Goal: Information Seeking & Learning: Check status

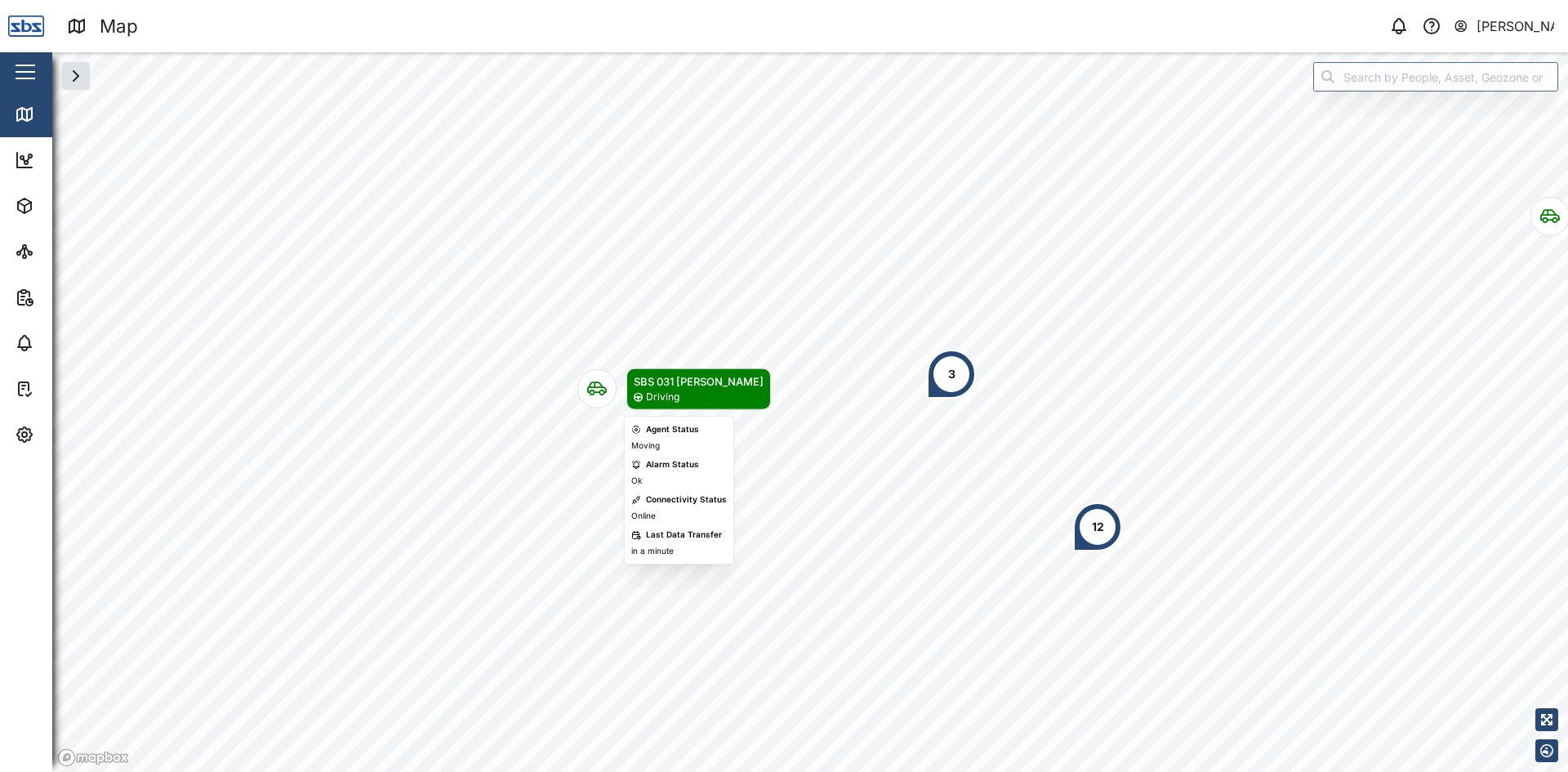
click at [602, 387] on icon "Map marker" at bounding box center [597, 389] width 19 height 13
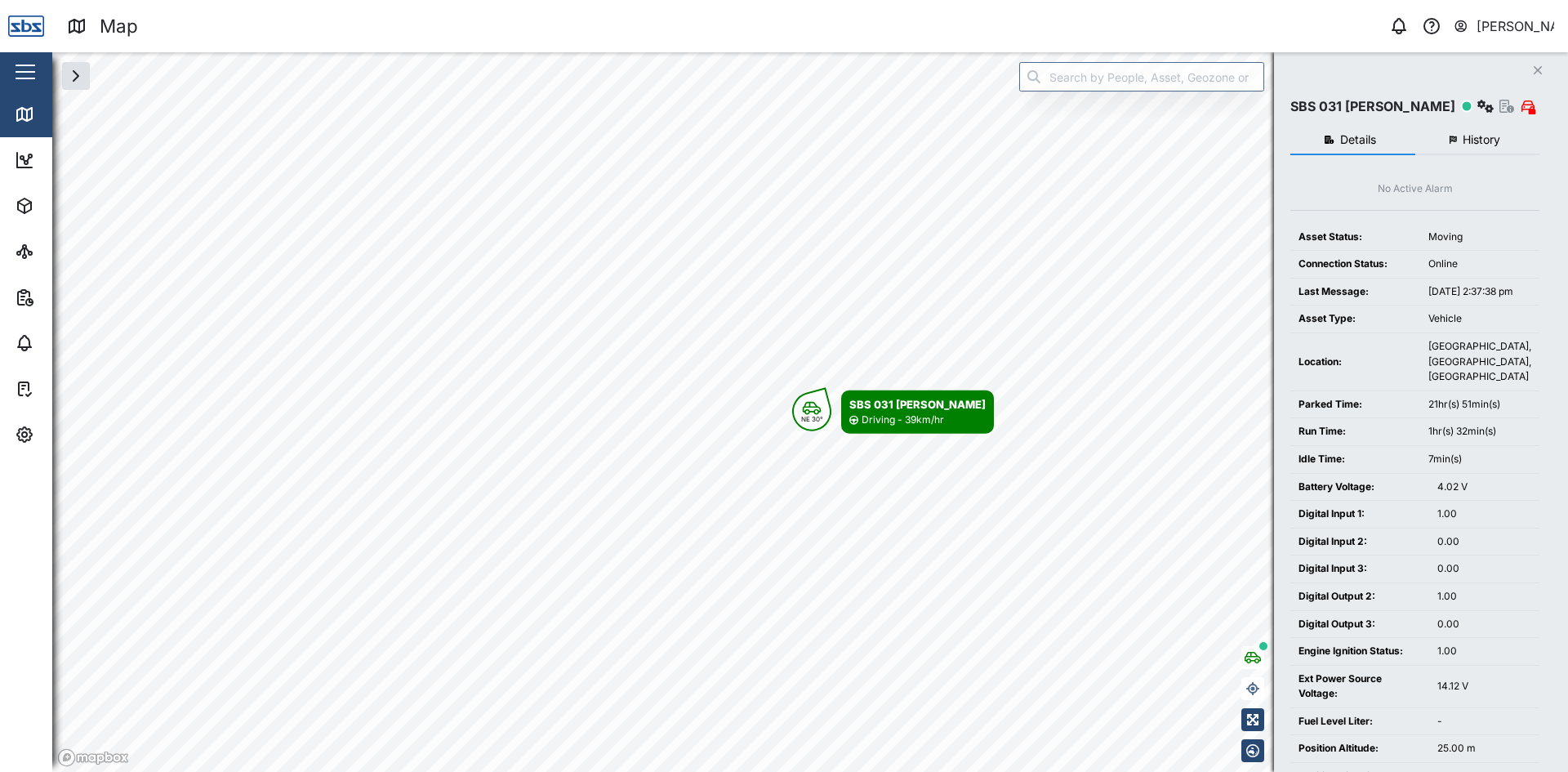
click at [1476, 146] on button "History" at bounding box center [1478, 140] width 125 height 30
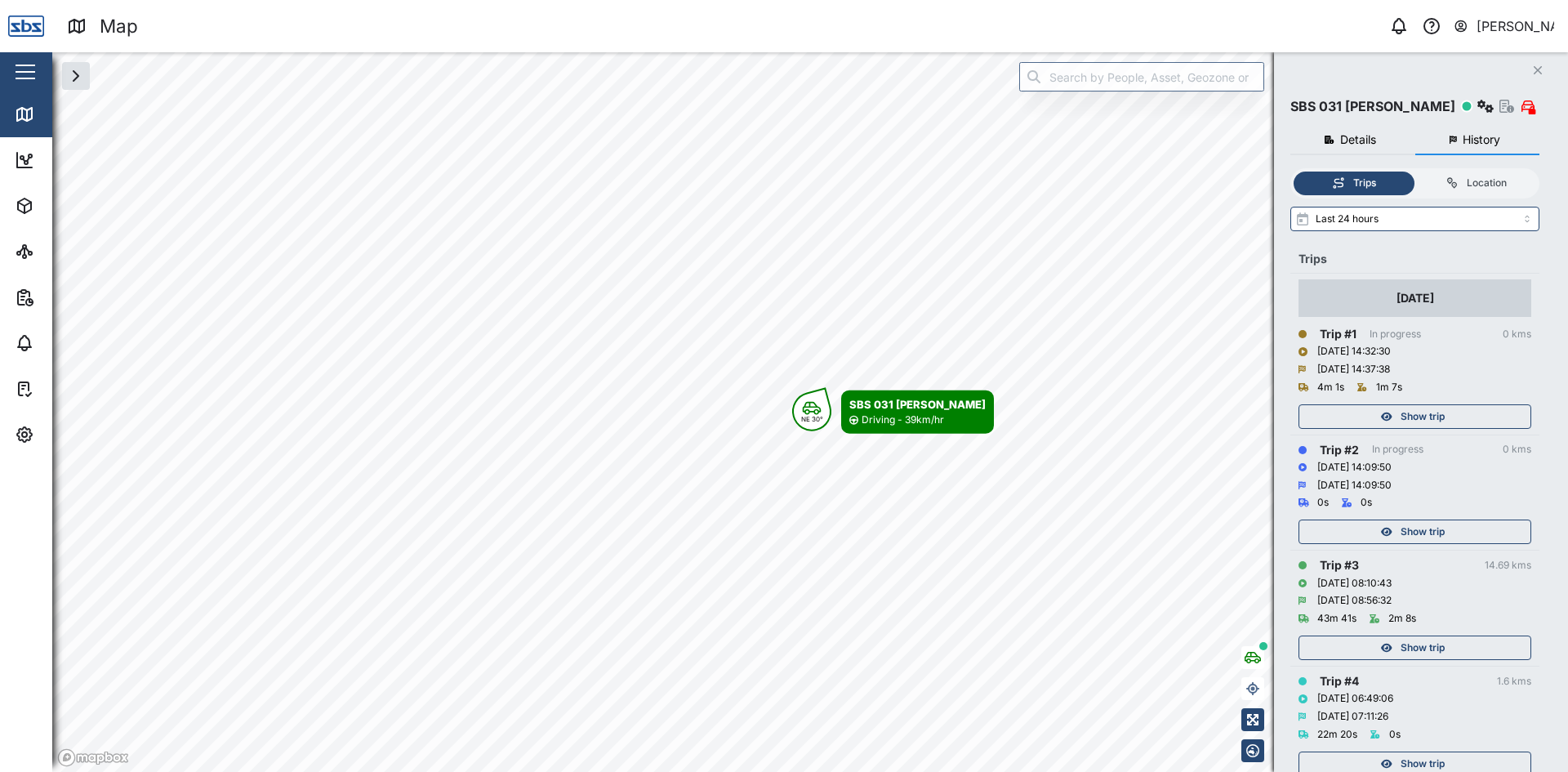
click at [1430, 403] on div "Show trip" at bounding box center [1415, 412] width 233 height 33
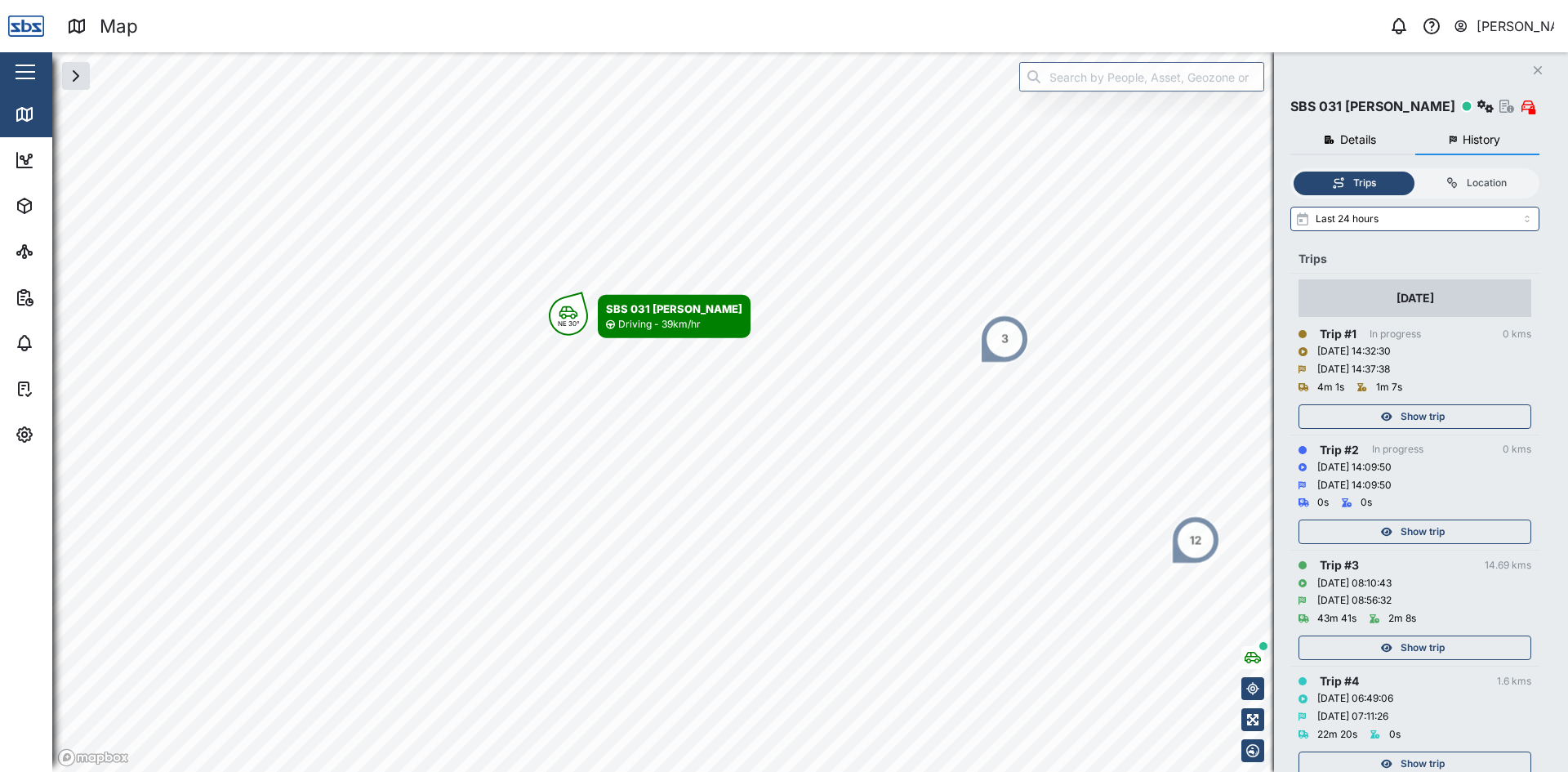
click at [1420, 532] on span "Show trip" at bounding box center [1423, 531] width 44 height 23
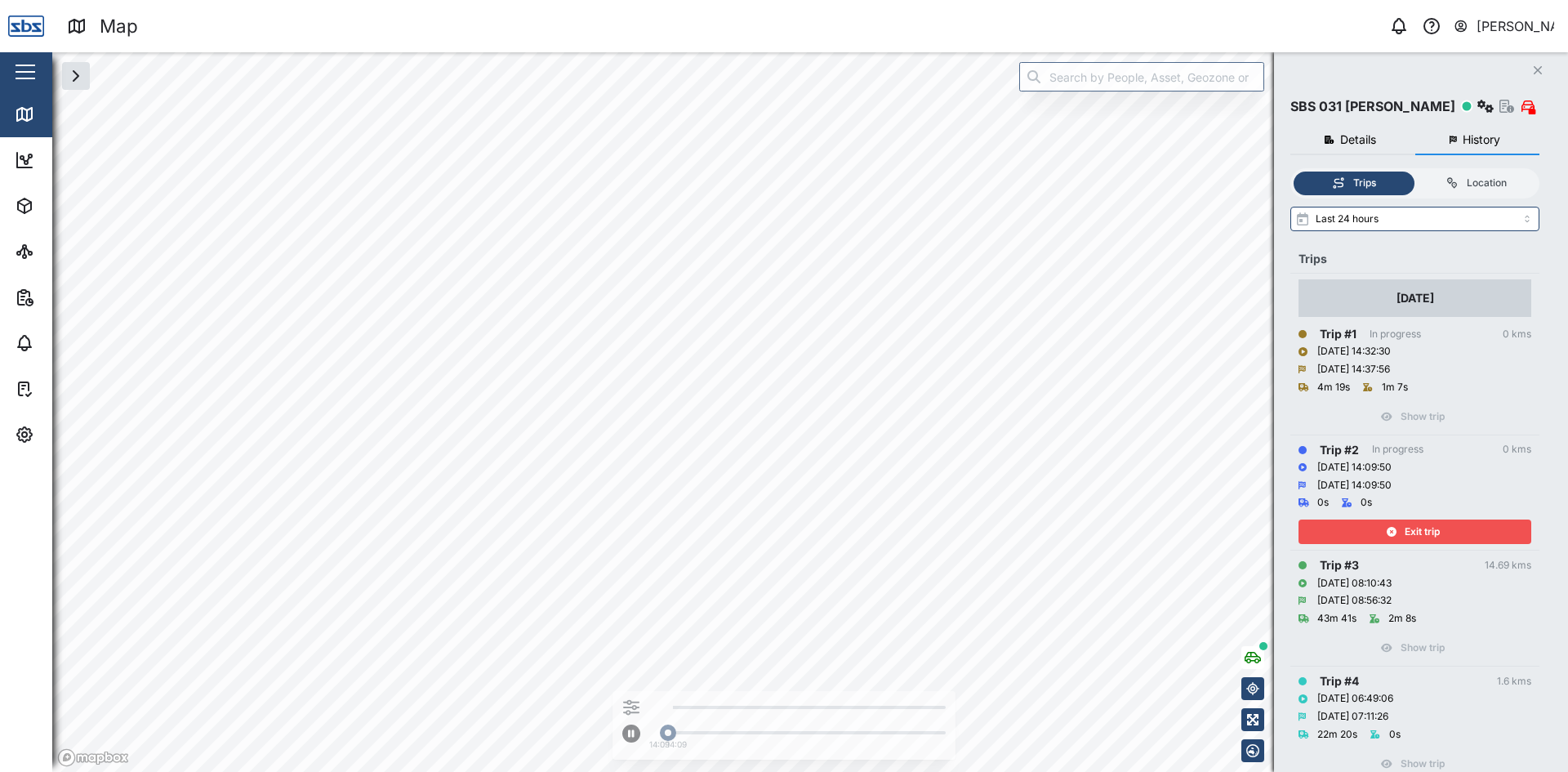
click at [1420, 532] on span "Exit trip" at bounding box center [1423, 531] width 35 height 23
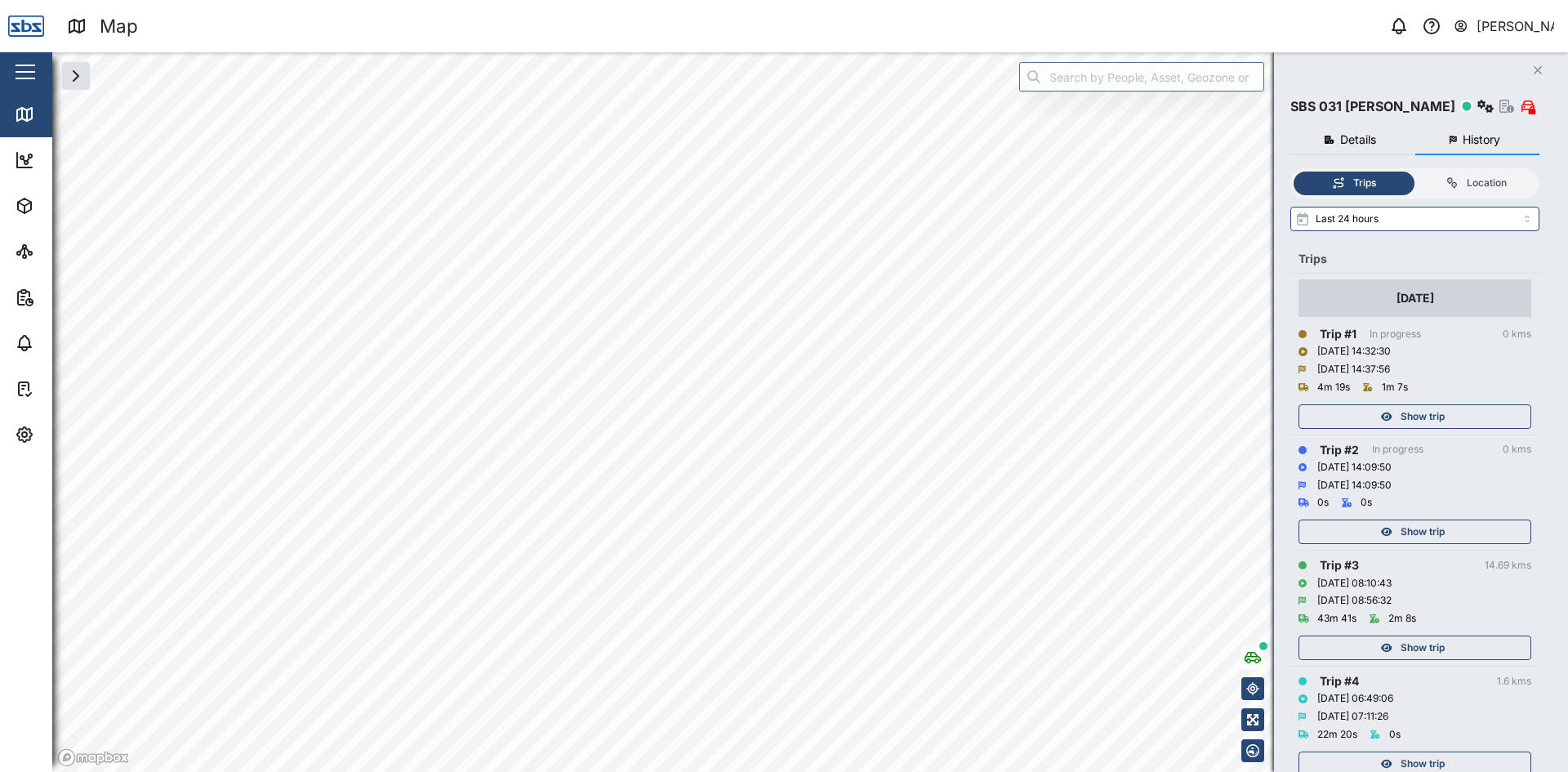
click at [1392, 644] on icon "button" at bounding box center [1387, 648] width 12 height 10
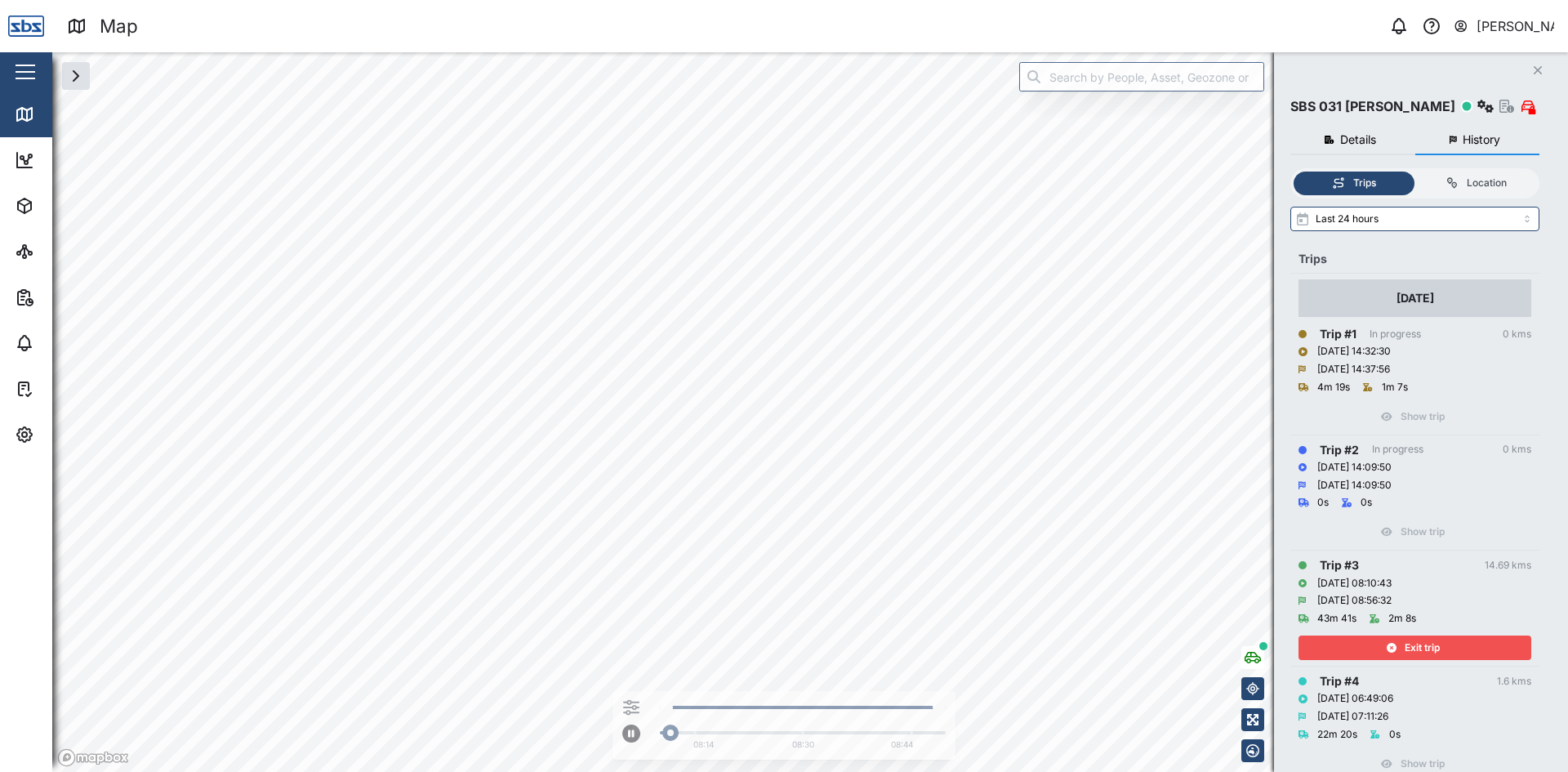
scroll to position [82, 0]
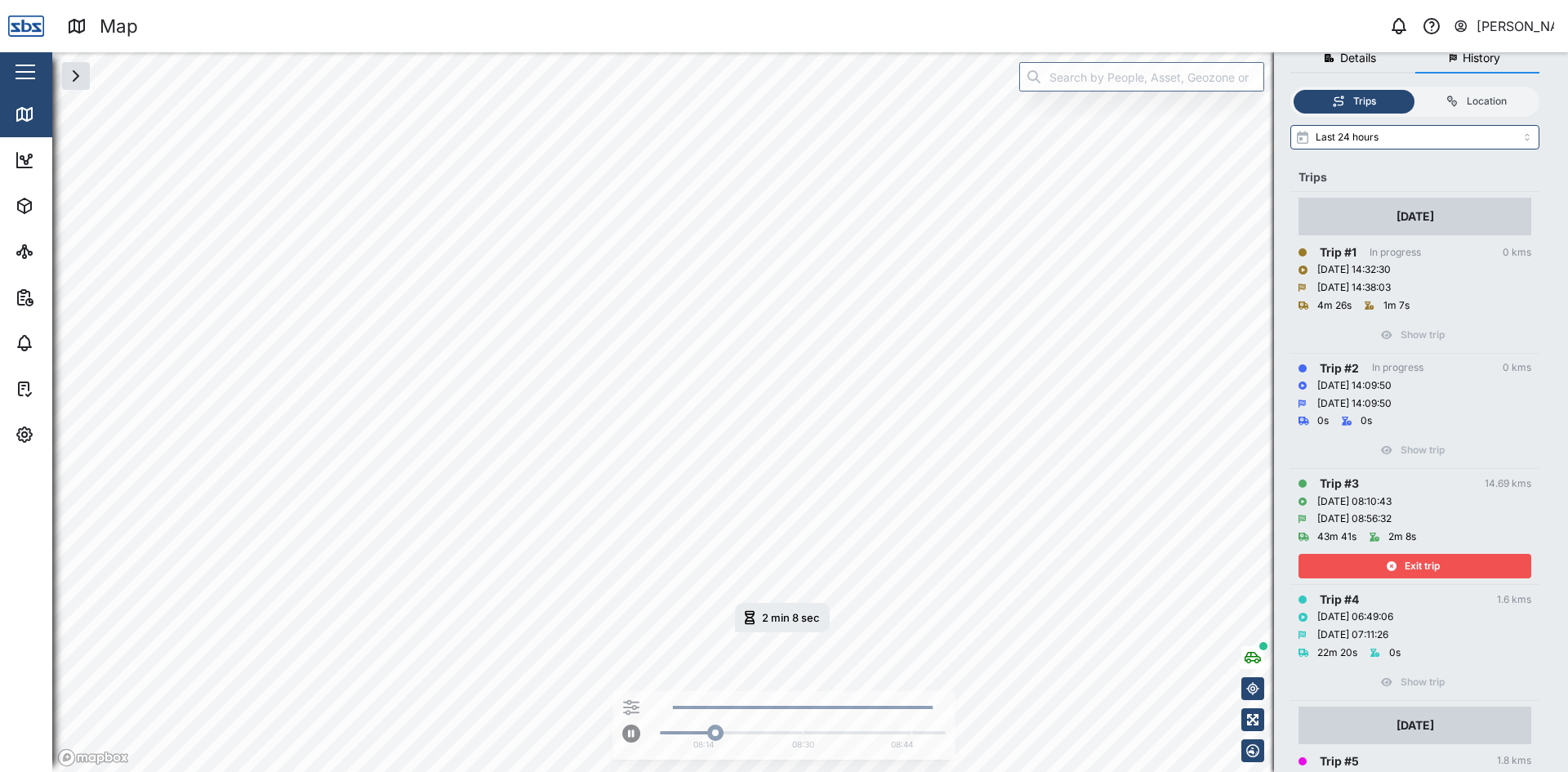
click at [1424, 566] on span "Exit trip" at bounding box center [1423, 565] width 35 height 23
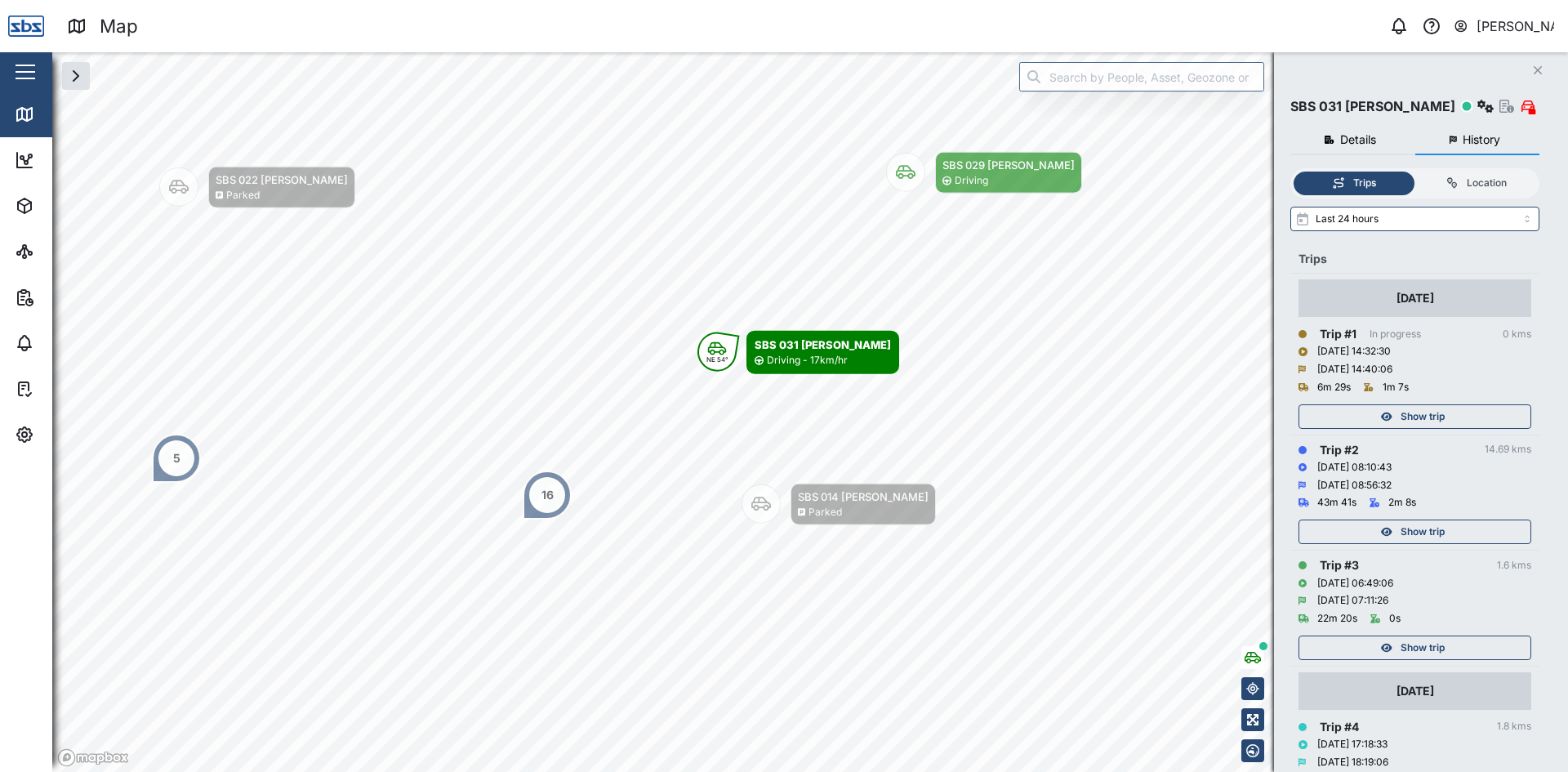
click at [1533, 69] on icon "Close" at bounding box center [1538, 69] width 10 height 13
